Goal: Navigation & Orientation: Find specific page/section

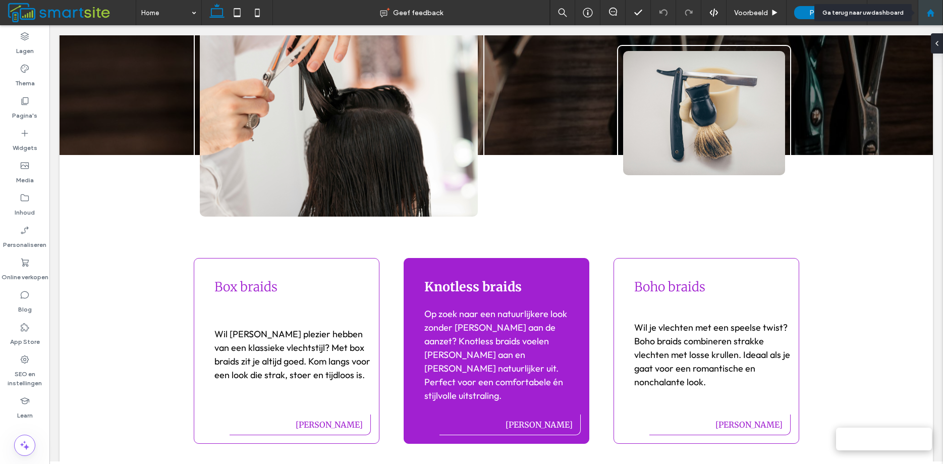
click at [933, 12] on use at bounding box center [930, 13] width 8 height 8
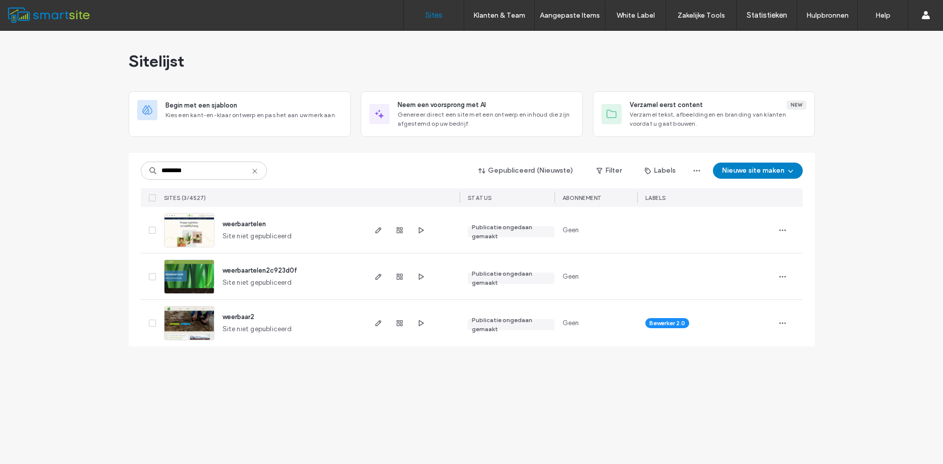
type input "********"
click at [233, 318] on span "weerbaar2" at bounding box center [238, 317] width 32 height 8
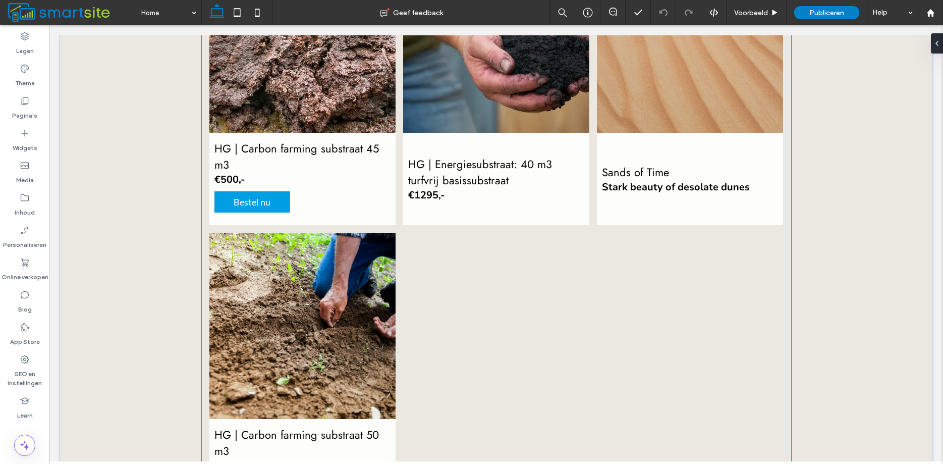
scroll to position [1647, 0]
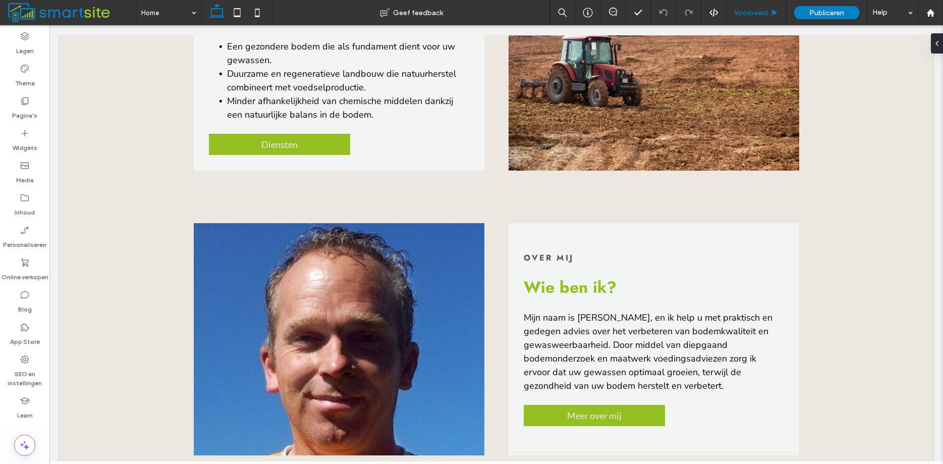
click at [758, 15] on span "Voorbeeld" at bounding box center [751, 13] width 34 height 9
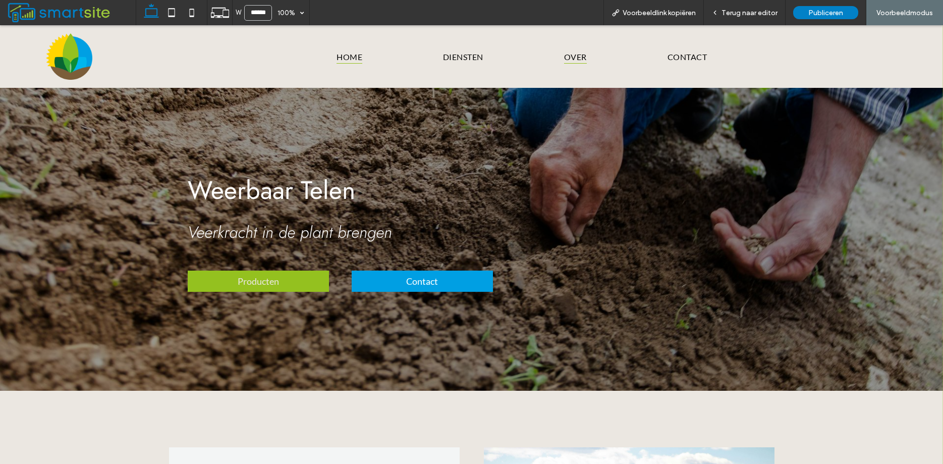
click at [570, 59] on span "Over" at bounding box center [575, 56] width 23 height 14
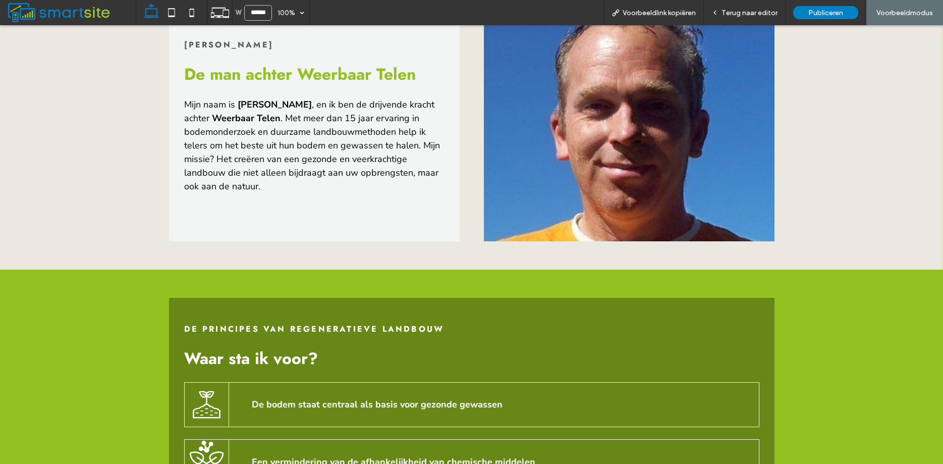
scroll to position [354, 0]
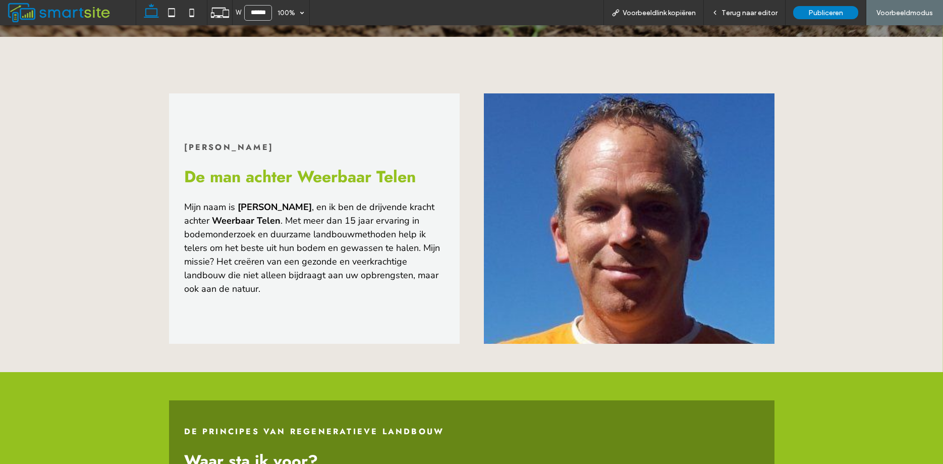
click at [470, 54] on div "[PERSON_NAME] De man achter Weerbaar Telen Mijn naam is [PERSON_NAME] , en ik b…" at bounding box center [471, 204] width 605 height 335
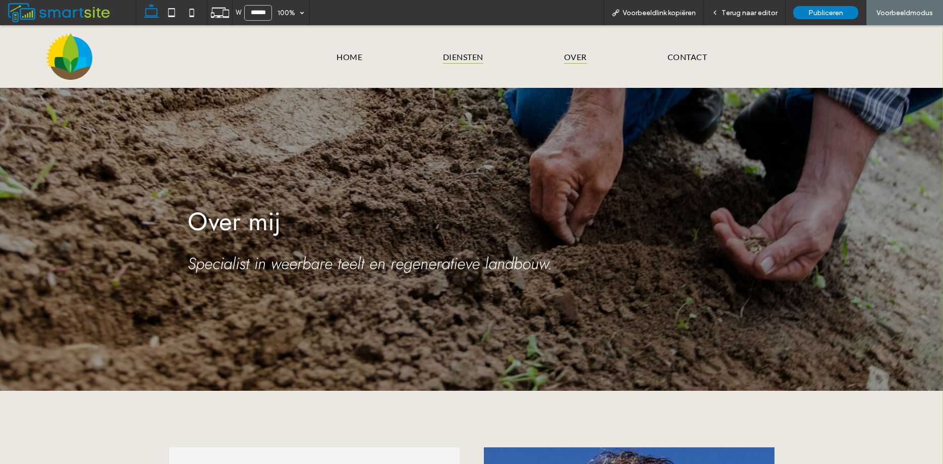
click at [470, 53] on span "Diensten" at bounding box center [463, 56] width 40 height 14
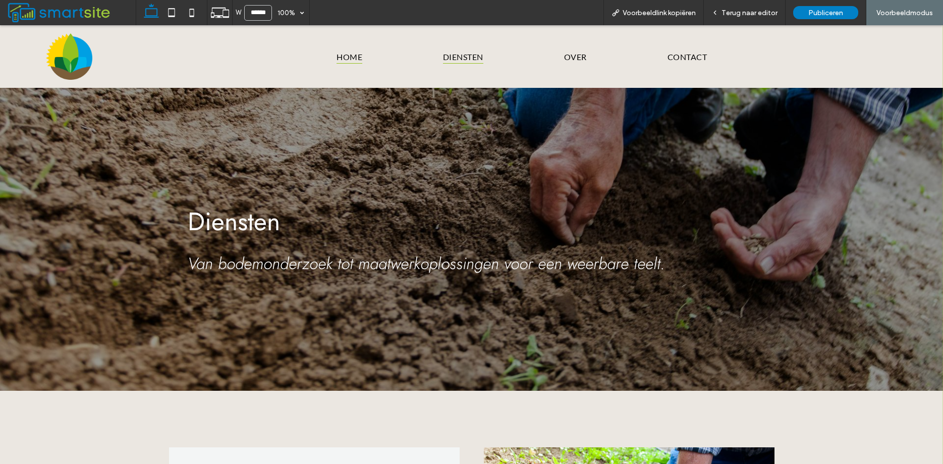
click at [352, 57] on span "Home" at bounding box center [350, 56] width 26 height 14
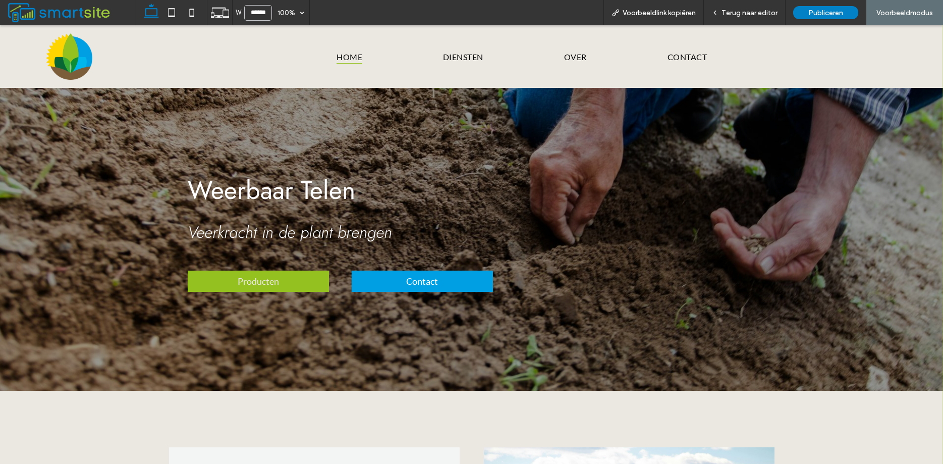
click at [349, 54] on span "Home" at bounding box center [350, 56] width 26 height 14
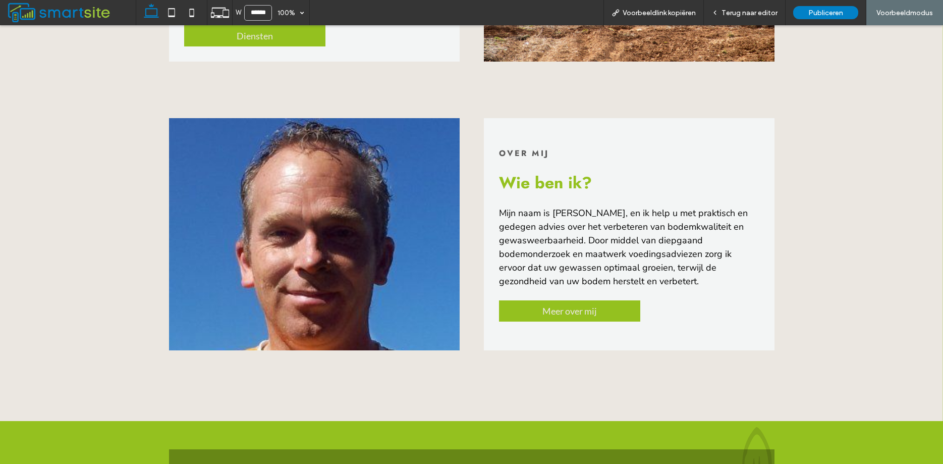
click at [844, 207] on div "Over mij Wie ben ik? Mijn naam is [PERSON_NAME], en ik help u met praktisch en …" at bounding box center [471, 255] width 943 height 331
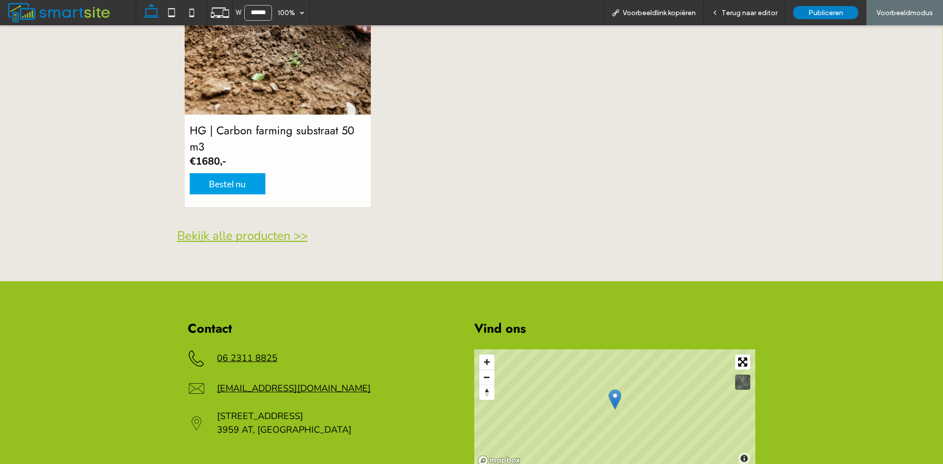
scroll to position [1845, 0]
